Goal: Check status: Check status

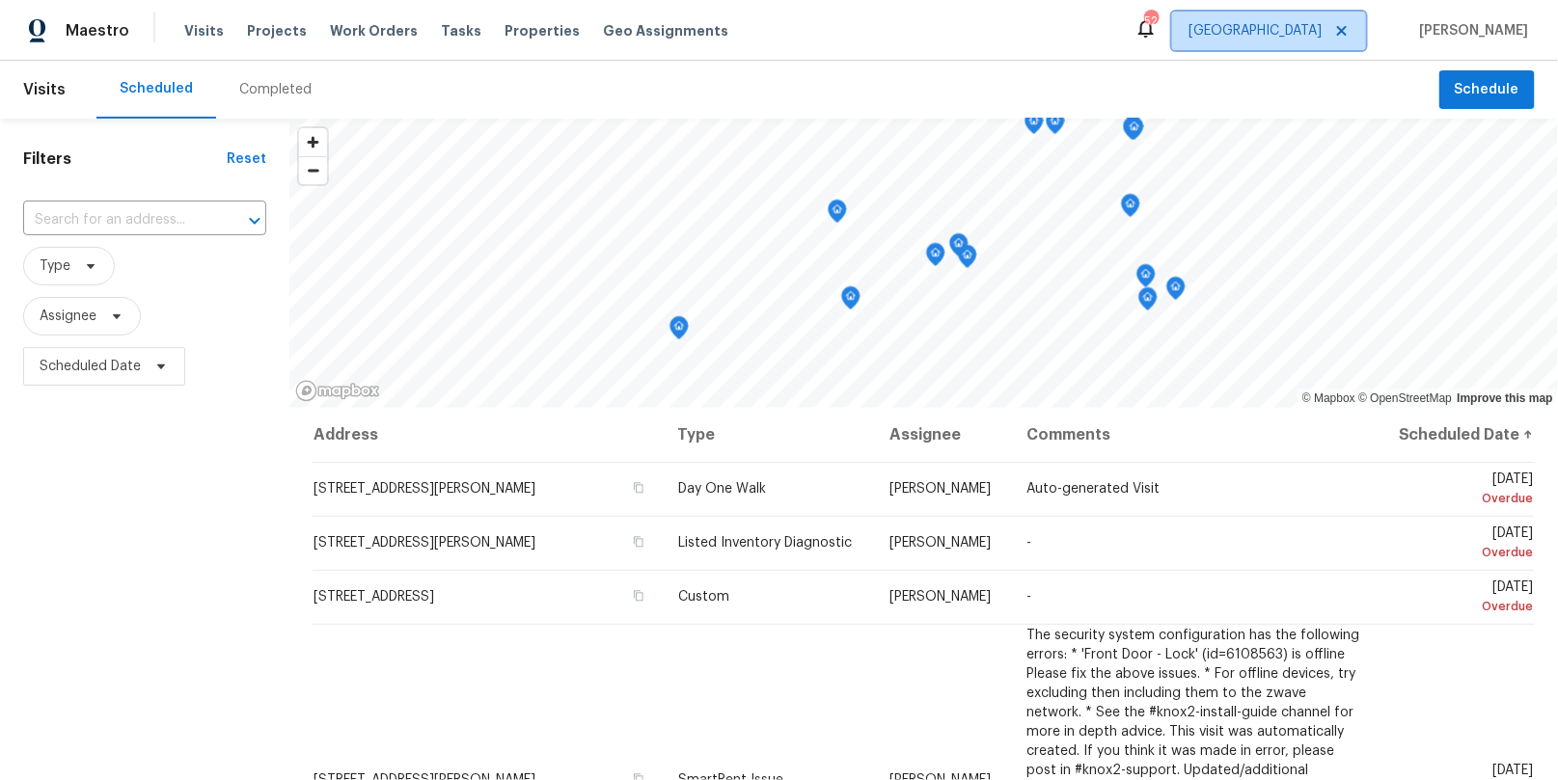
click at [1321, 38] on span "[GEOGRAPHIC_DATA]" at bounding box center [1254, 30] width 133 height 19
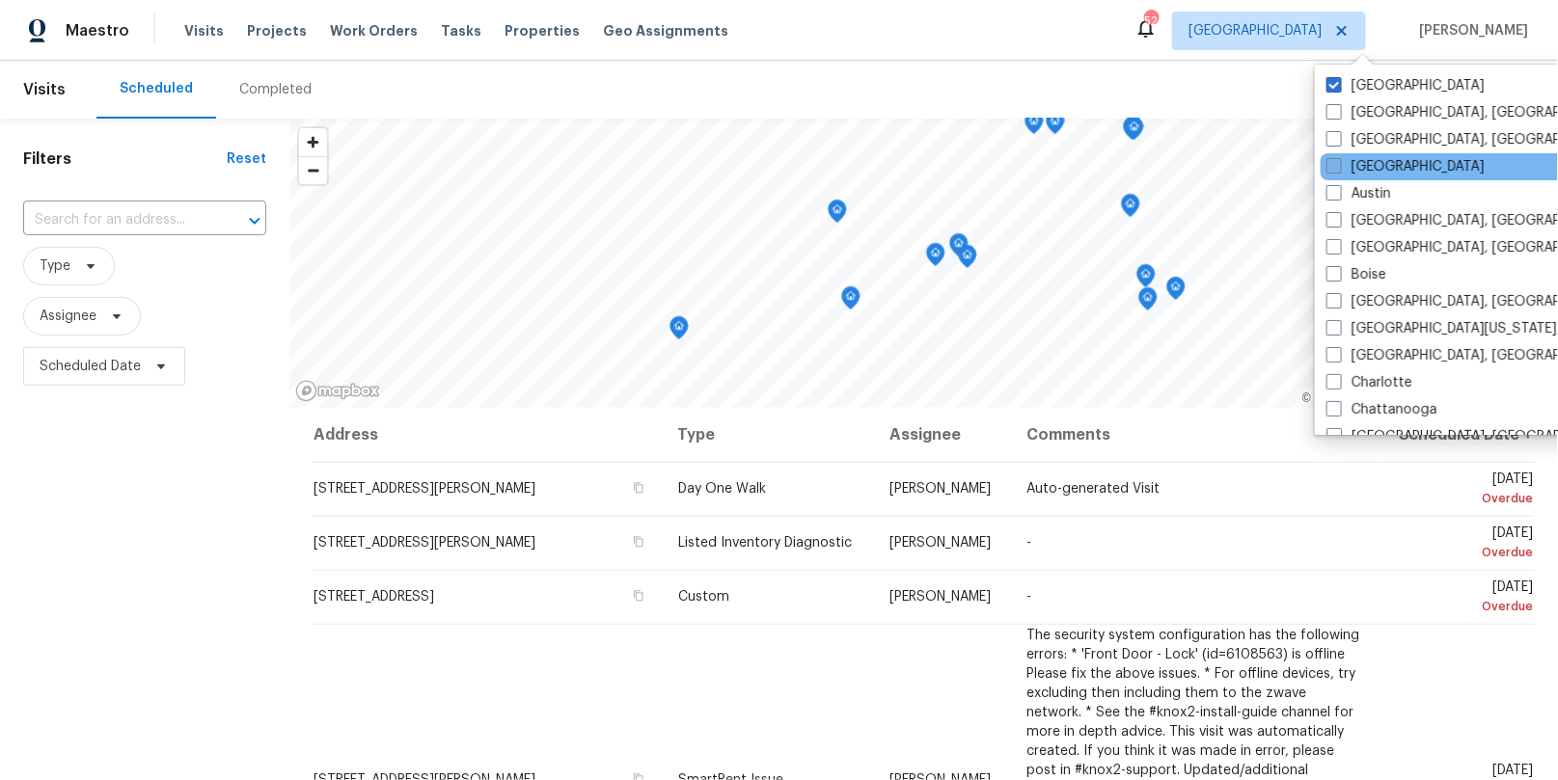
click at [1355, 161] on label "[GEOGRAPHIC_DATA]" at bounding box center [1405, 166] width 158 height 19
click at [1339, 161] on input "[GEOGRAPHIC_DATA]" at bounding box center [1332, 163] width 13 height 13
checkbox input "true"
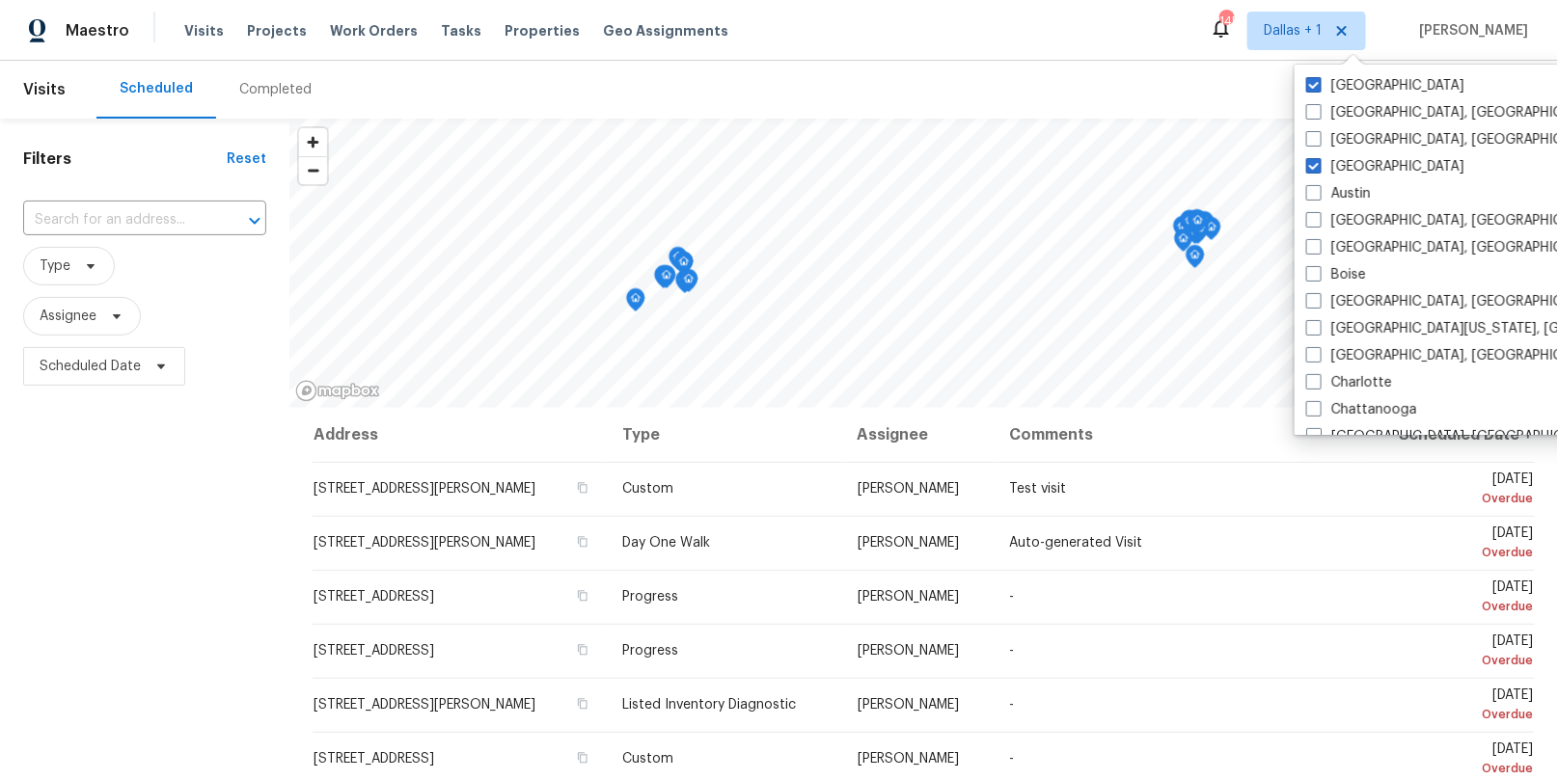
click at [257, 94] on div "Completed" at bounding box center [275, 89] width 72 height 19
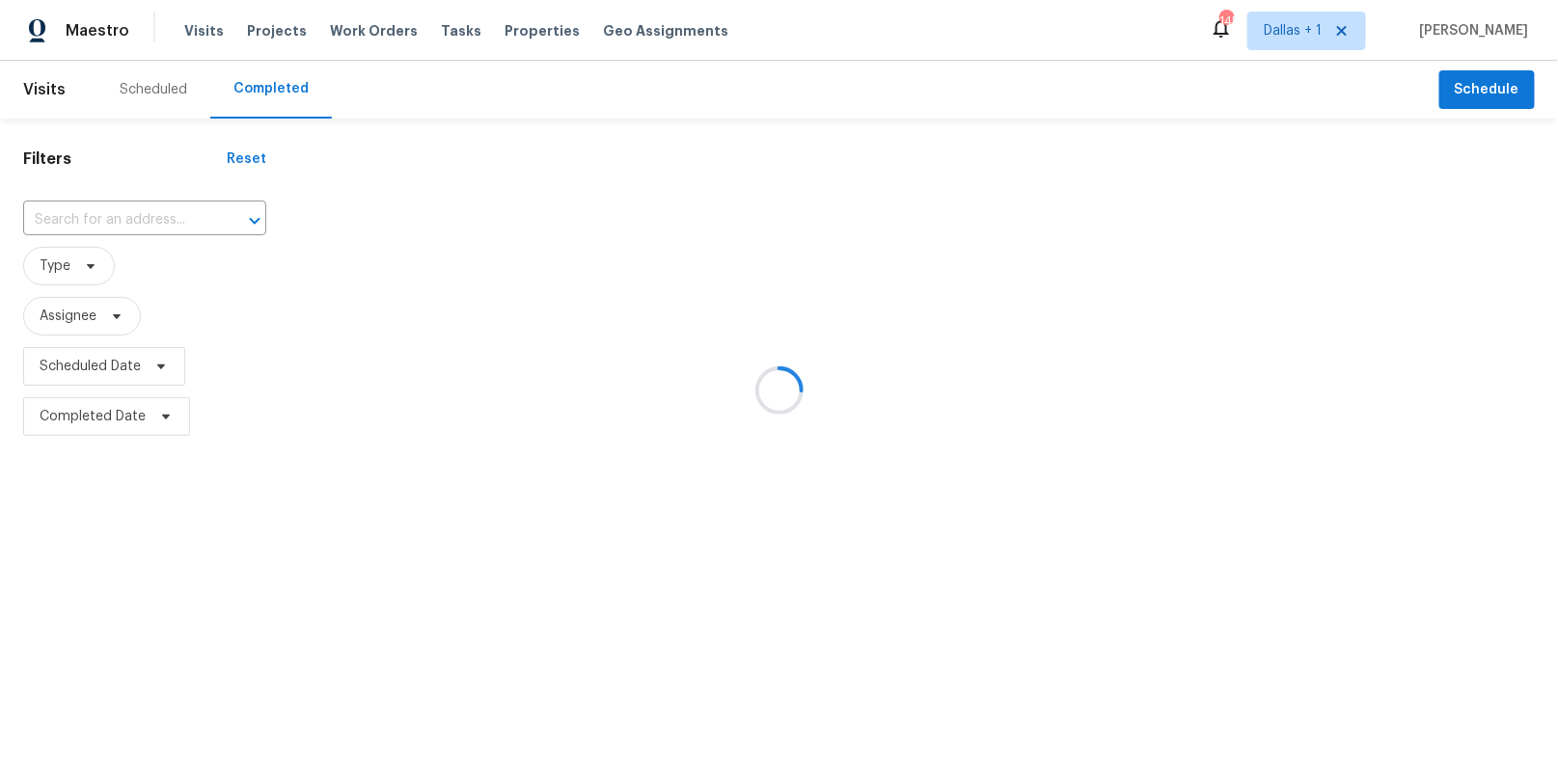
click at [123, 219] on div at bounding box center [779, 390] width 1558 height 780
click at [117, 217] on div at bounding box center [779, 390] width 1558 height 780
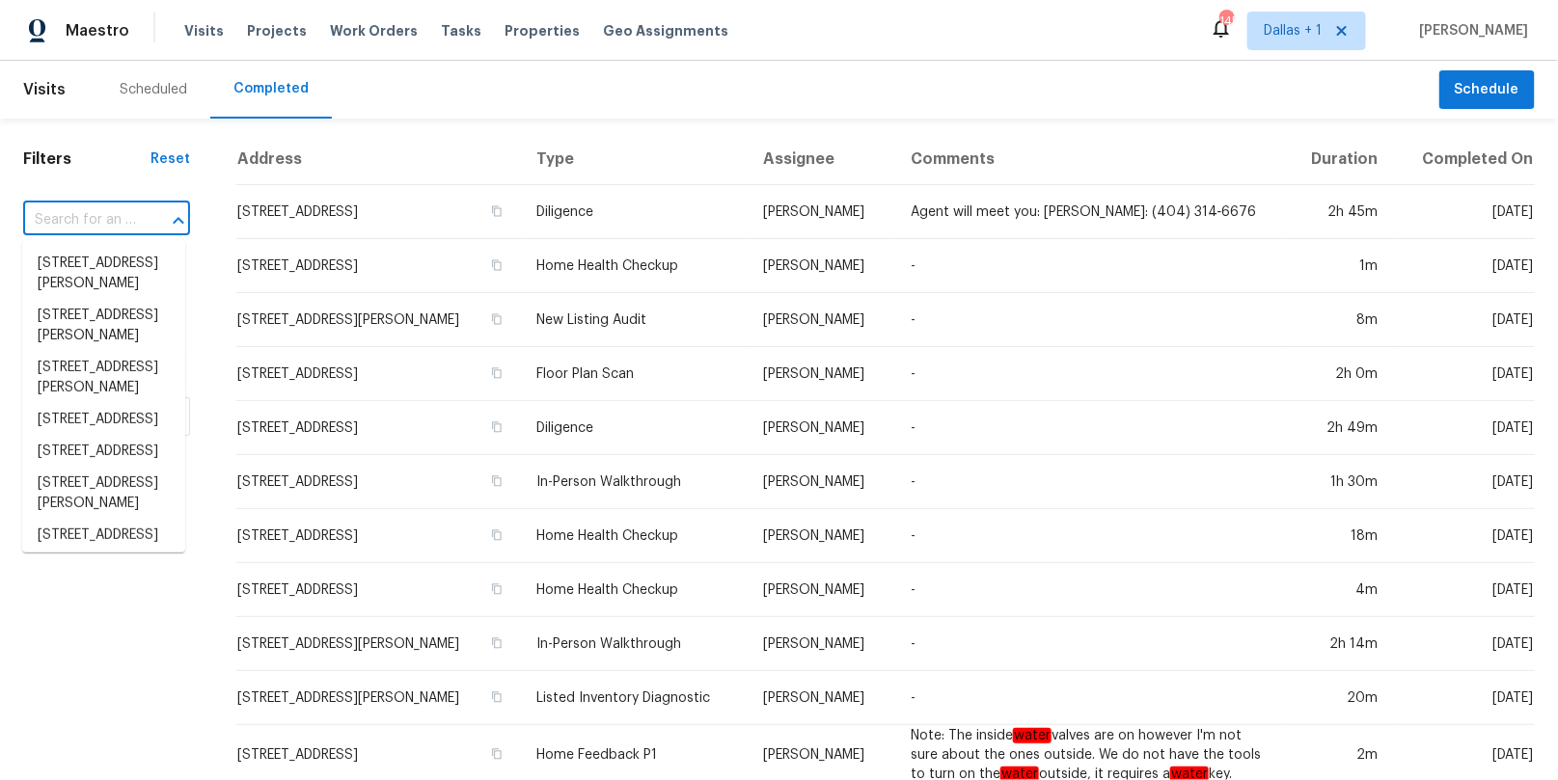
click at [107, 217] on input "text" at bounding box center [79, 220] width 113 height 30
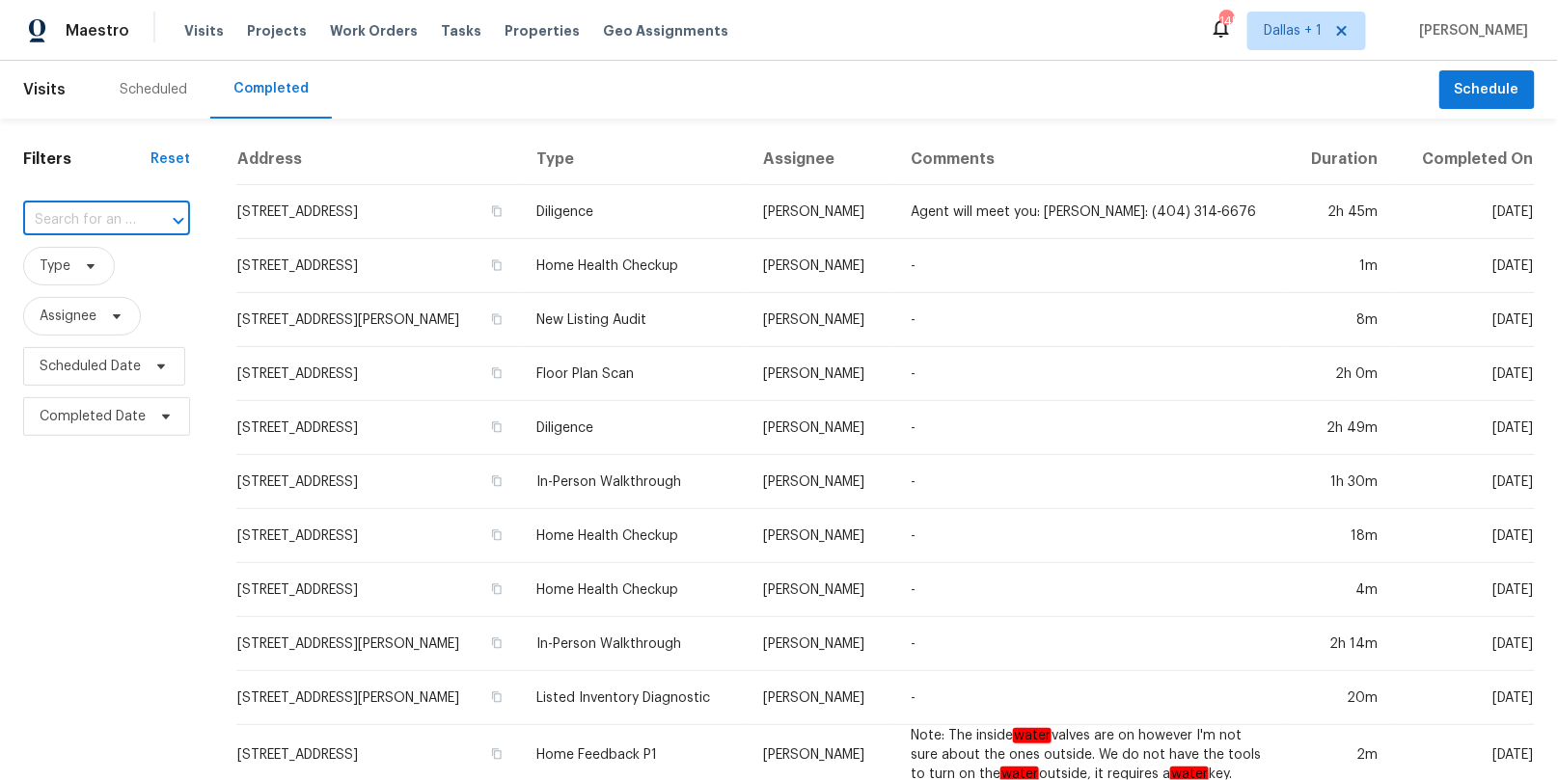
click at [106, 221] on input "text" at bounding box center [79, 220] width 113 height 30
paste input "[STREET_ADDRESS][PERSON_NAME]"
type input "[STREET_ADDRESS][PERSON_NAME]"
click at [92, 269] on li "[STREET_ADDRESS][PERSON_NAME]" at bounding box center [103, 274] width 163 height 52
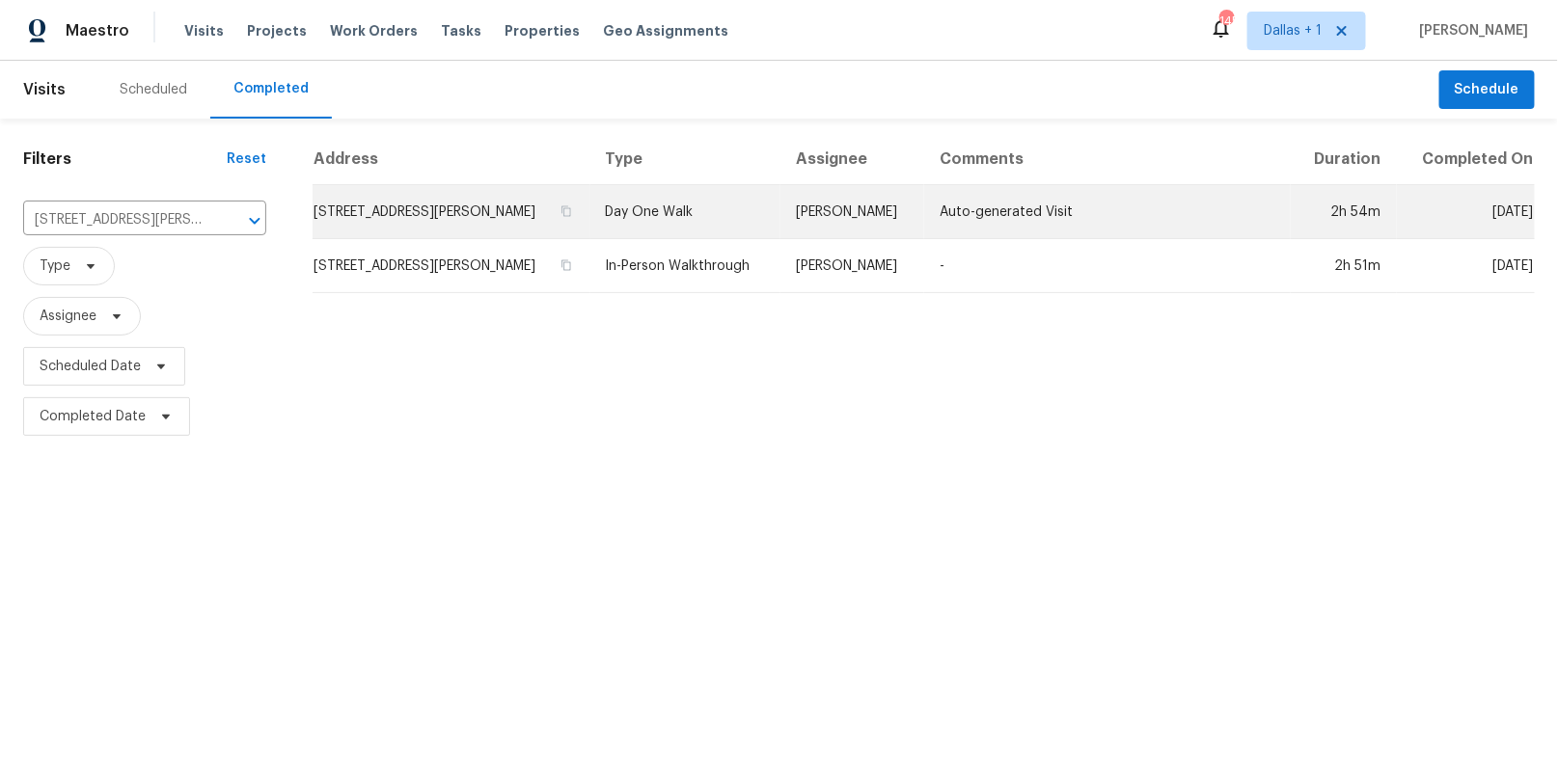
click at [643, 202] on td "Day One Walk" at bounding box center [685, 212] width 191 height 54
